Goal: Information Seeking & Learning: Learn about a topic

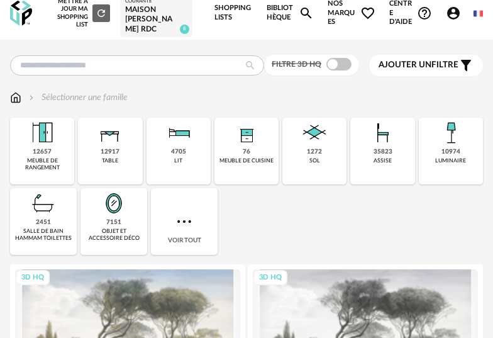
scroll to position [18, 0]
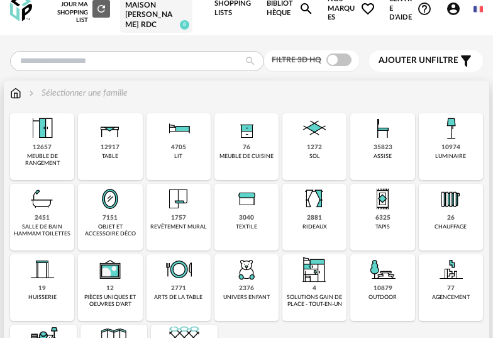
click at [245, 153] on div "meuble de cuisine" at bounding box center [246, 156] width 54 height 7
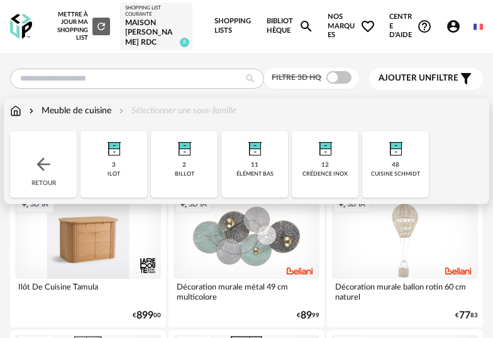
click at [16, 111] on img at bounding box center [15, 110] width 11 height 13
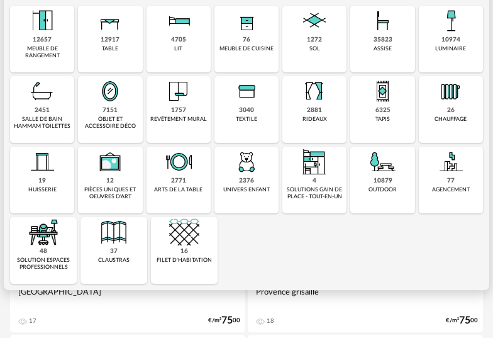
scroll to position [125, 0]
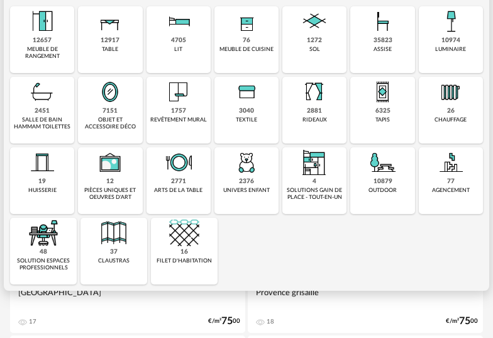
click at [42, 42] on div "12657" at bounding box center [42, 40] width 19 height 8
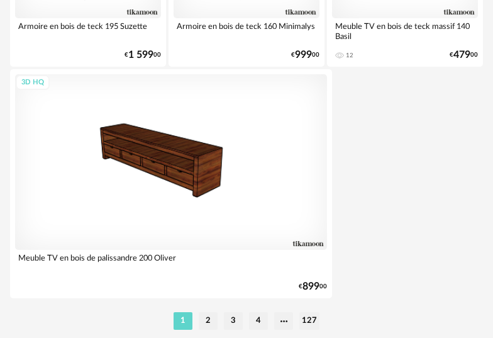
scroll to position [4718, 0]
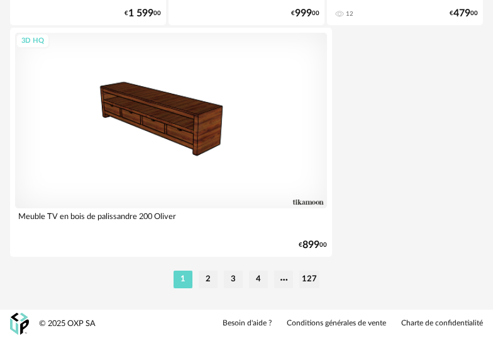
click at [213, 280] on li "2" at bounding box center [208, 279] width 19 height 18
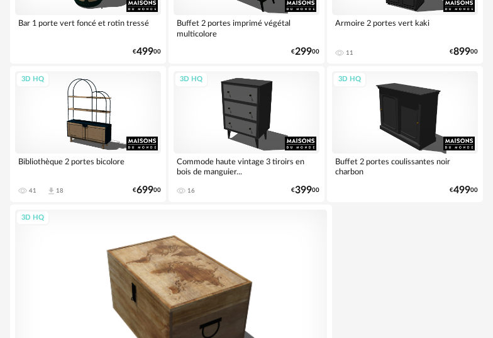
scroll to position [4718, 0]
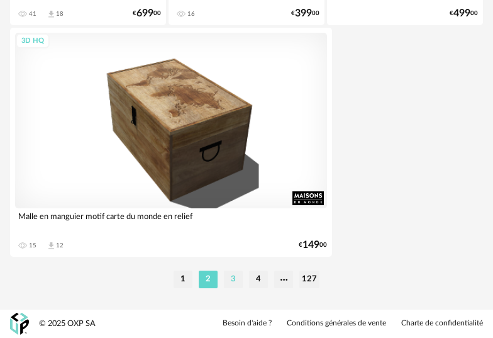
click at [235, 279] on li "3" at bounding box center [233, 279] width 19 height 18
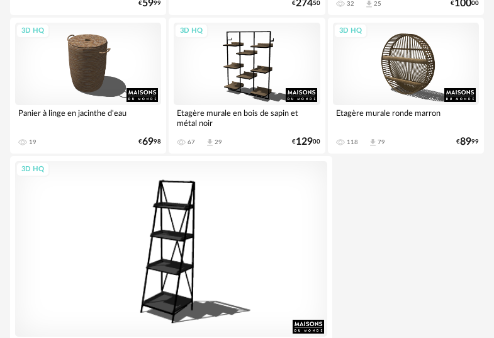
scroll to position [4722, 0]
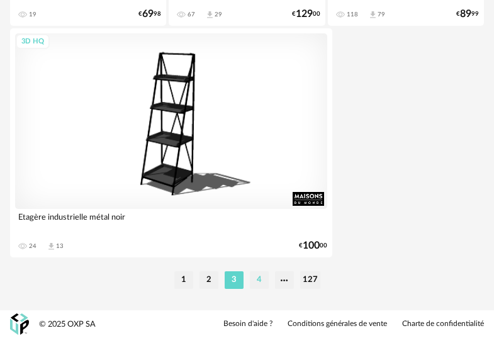
click at [256, 278] on li "4" at bounding box center [259, 280] width 19 height 18
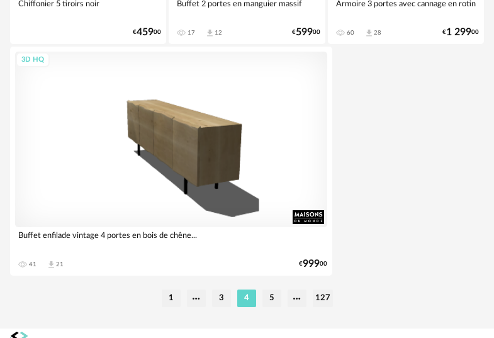
scroll to position [4722, 0]
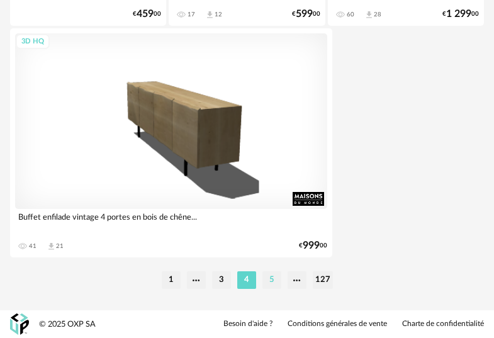
click at [274, 284] on li "5" at bounding box center [271, 280] width 19 height 18
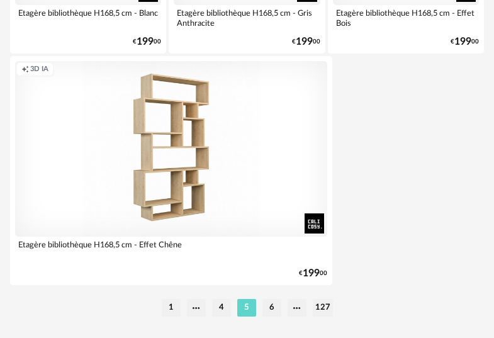
scroll to position [4722, 0]
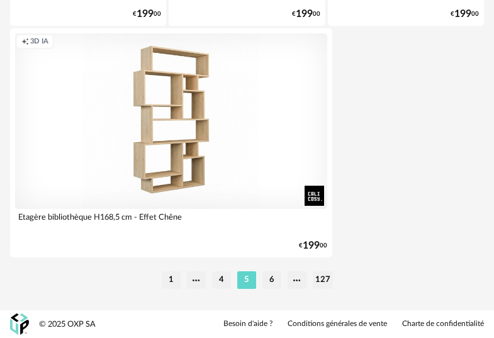
click at [275, 274] on li "6" at bounding box center [271, 280] width 19 height 18
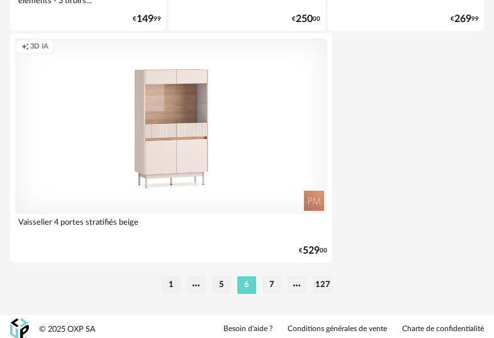
scroll to position [4722, 0]
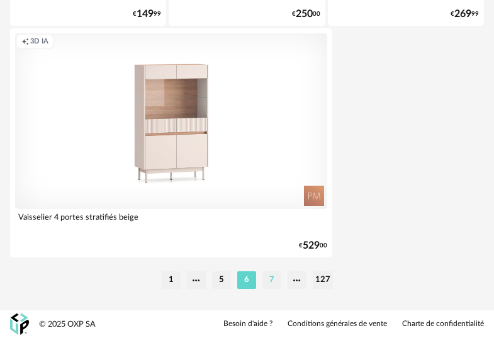
click at [272, 280] on li "7" at bounding box center [271, 280] width 19 height 18
